Goal: Task Accomplishment & Management: Complete application form

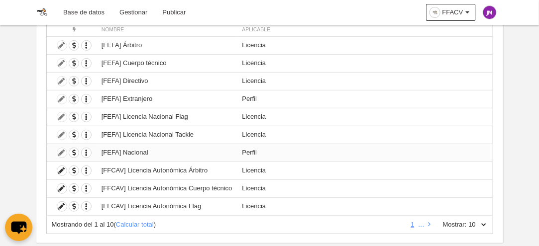
scroll to position [146, 0]
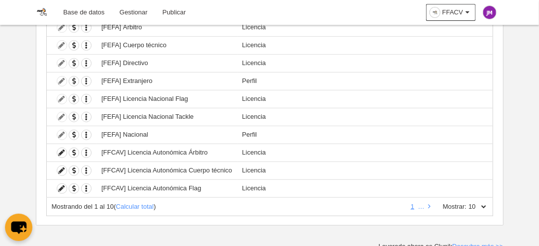
click at [480, 203] on select "10 25 50 100 500" at bounding box center [477, 207] width 21 height 9
select select "500"
click at [467, 203] on select "10 25 50 100 500" at bounding box center [477, 207] width 21 height 9
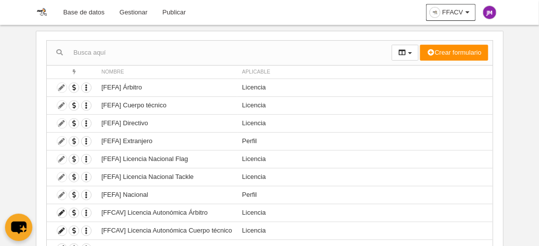
scroll to position [68, 0]
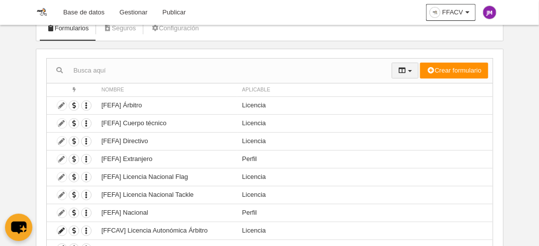
click at [410, 67] on button "button" at bounding box center [405, 71] width 27 height 16
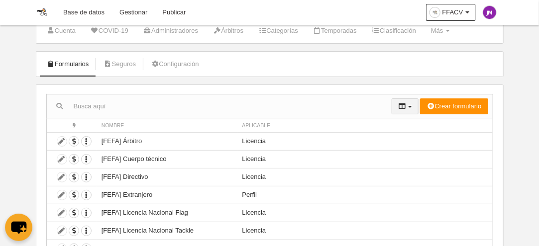
scroll to position [18, 0]
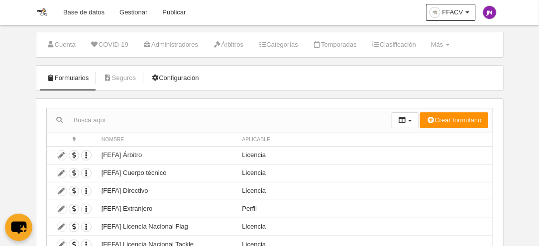
click at [178, 74] on link "Configuración" at bounding box center [174, 78] width 59 height 15
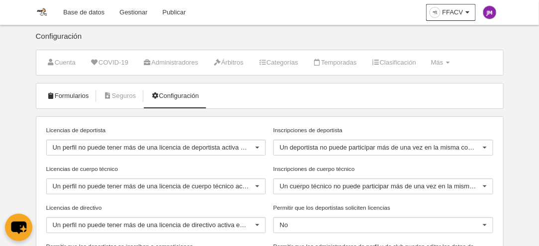
click at [82, 94] on link "Formularios" at bounding box center [67, 96] width 53 height 15
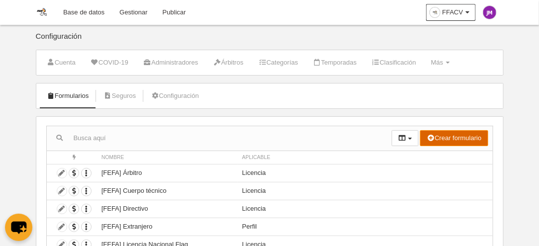
click at [462, 139] on button "Crear formulario" at bounding box center [454, 138] width 68 height 16
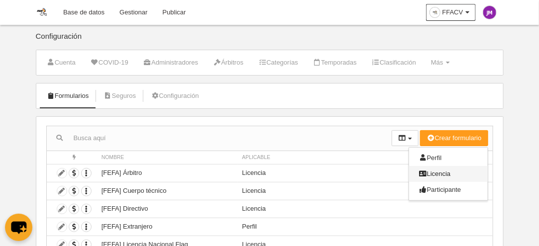
click at [429, 170] on span "Licencia" at bounding box center [435, 173] width 32 height 7
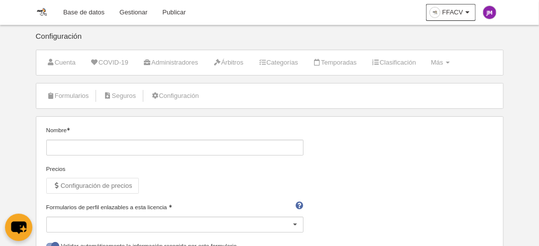
scroll to position [50, 0]
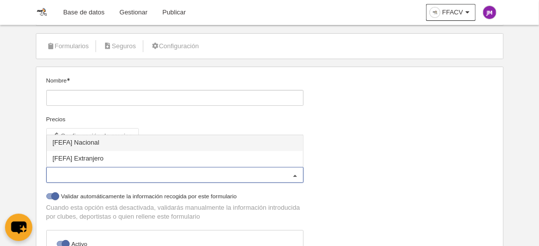
click at [295, 173] on div at bounding box center [295, 176] width 16 height 16
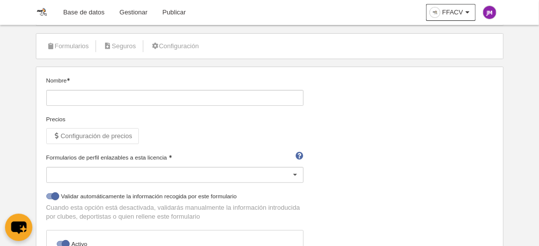
click at [295, 115] on div "Precios" at bounding box center [175, 119] width 258 height 9
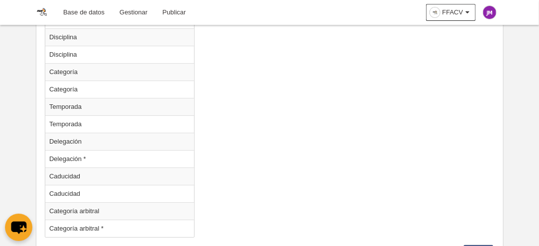
scroll to position [1095, 0]
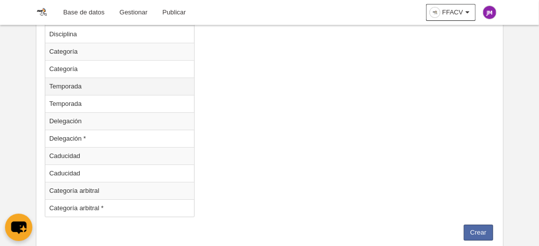
click at [135, 78] on td "Temporada" at bounding box center [119, 86] width 149 height 17
radio input "true"
select select
click at [85, 95] on td "Temporada" at bounding box center [119, 103] width 149 height 17
radio input "false"
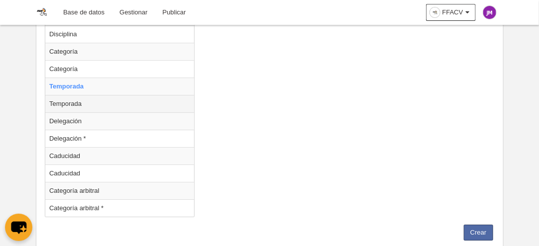
radio input "true"
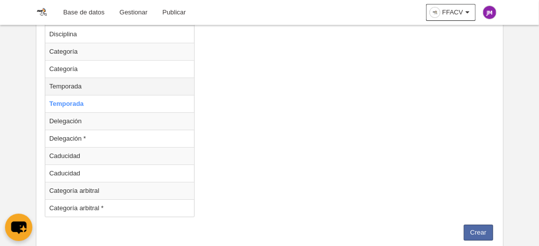
click at [82, 79] on td "Temporada" at bounding box center [119, 86] width 149 height 17
radio input "true"
click at [82, 79] on td "Temporada" at bounding box center [119, 86] width 149 height 17
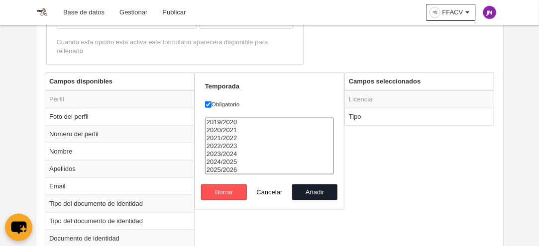
scroll to position [363, 0]
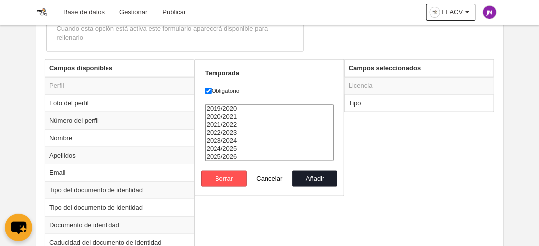
select select "8371"
click at [233, 156] on option "2025/2026" at bounding box center [269, 157] width 128 height 8
click at [308, 173] on button "Añadir" at bounding box center [314, 179] width 45 height 16
radio input "false"
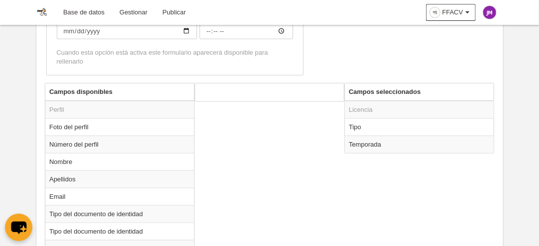
scroll to position [313, 0]
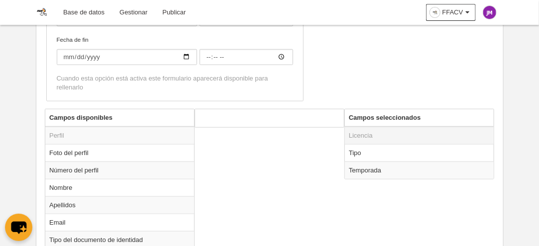
click at [433, 136] on td "Licencia" at bounding box center [419, 136] width 149 height 18
click at [401, 150] on td "Tipo" at bounding box center [419, 152] width 149 height 17
radio input "true"
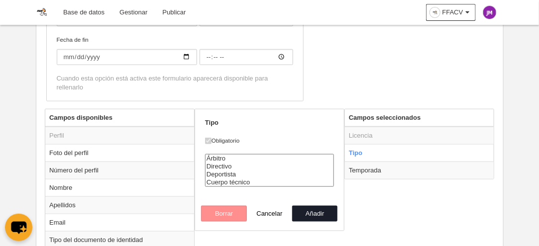
scroll to position [363, 0]
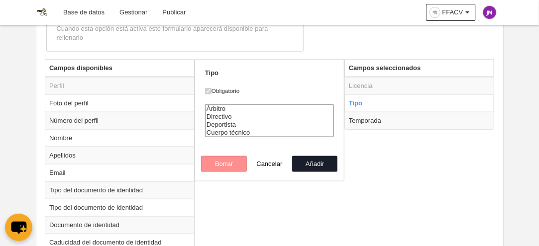
select select "player"
click at [224, 124] on option "Deportista" at bounding box center [269, 125] width 128 height 8
click at [311, 161] on button "Añadir" at bounding box center [314, 164] width 45 height 16
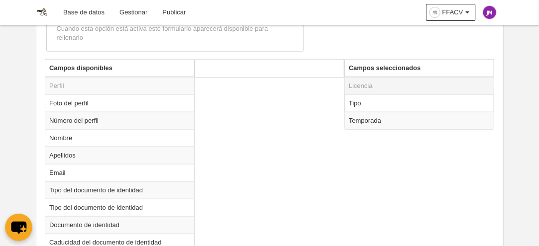
click at [370, 80] on td "Licencia" at bounding box center [419, 86] width 149 height 18
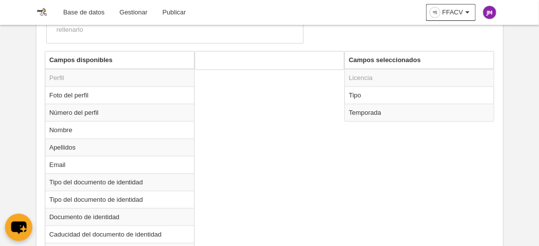
scroll to position [313, 0]
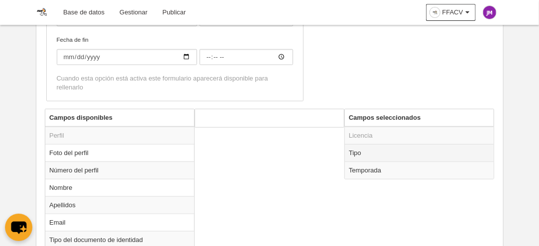
click at [360, 148] on td "Tipo" at bounding box center [419, 152] width 149 height 17
radio input "true"
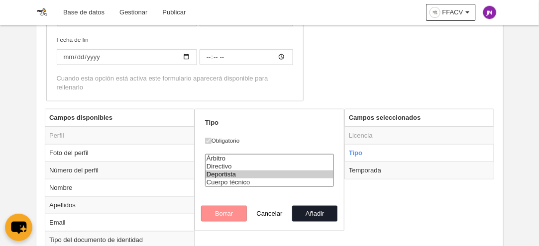
select select "referee"
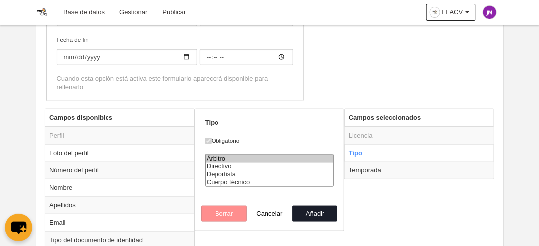
click at [218, 155] on option "Árbitro" at bounding box center [269, 159] width 128 height 8
click at [313, 209] on button "Añadir" at bounding box center [314, 214] width 45 height 16
radio input "false"
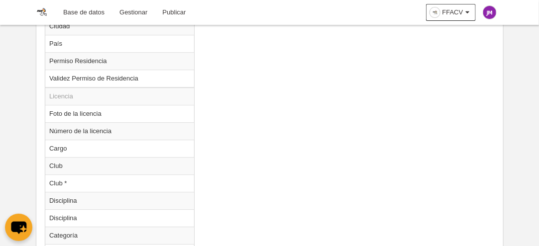
scroll to position [1093, 0]
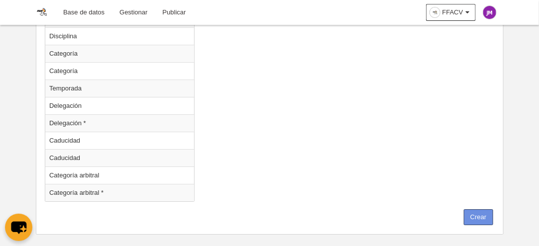
click at [480, 209] on button "Crear" at bounding box center [478, 217] width 29 height 16
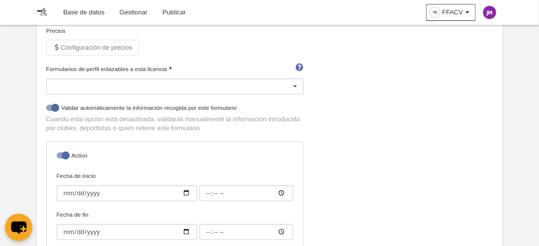
click at [140, 12] on link "Gestionar" at bounding box center [133, 12] width 43 height 25
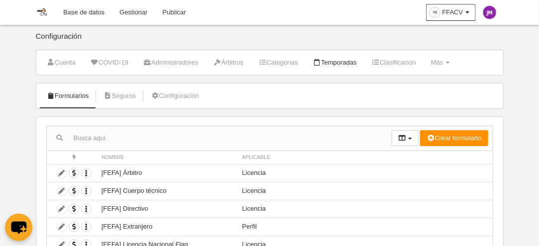
click at [337, 62] on link "Temporadas" at bounding box center [334, 62] width 55 height 15
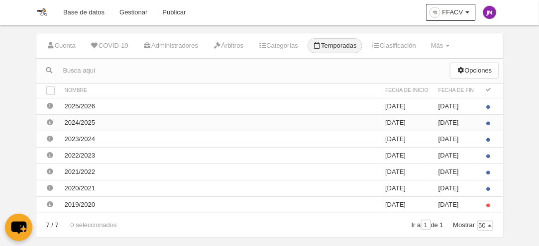
scroll to position [31, 0]
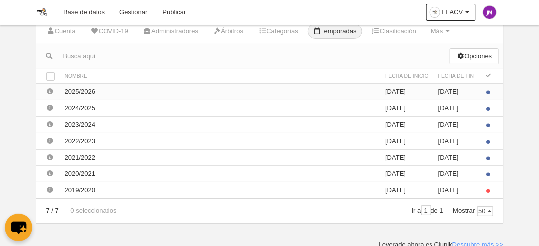
click at [70, 90] on td "2025/2026" at bounding box center [220, 92] width 321 height 16
click at [50, 76] on div at bounding box center [50, 76] width 8 height 8
click at [51, 74] on div at bounding box center [50, 76] width 8 height 8
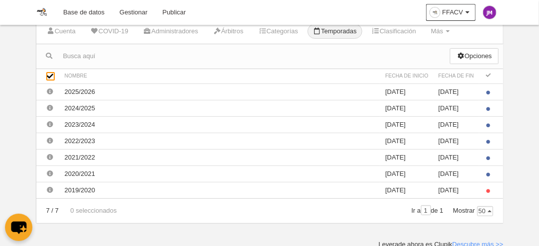
checkbox input "true"
click at [74, 76] on span "Nombre" at bounding box center [76, 75] width 23 height 5
click at [88, 75] on th "Nombre" at bounding box center [220, 76] width 321 height 15
click at [96, 75] on th "Nombre" at bounding box center [220, 76] width 321 height 15
click at [105, 96] on td "2025/2026" at bounding box center [220, 92] width 321 height 16
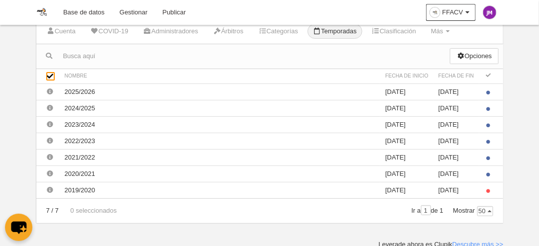
click at [48, 74] on div at bounding box center [50, 76] width 8 height 8
checkbox input "true"
